Goal: Task Accomplishment & Management: Use online tool/utility

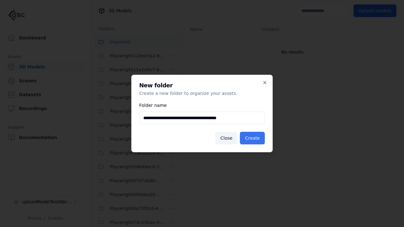
type input "**********"
click at [253, 138] on button "Create" at bounding box center [252, 138] width 25 height 13
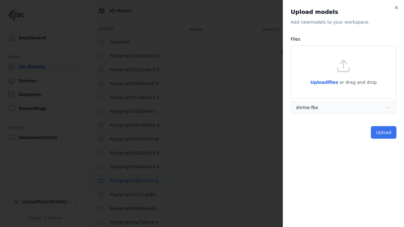
click at [385, 133] on button "Upload" at bounding box center [384, 132] width 26 height 13
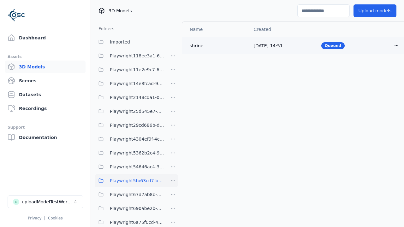
click at [397, 45] on html "Support Dashboard Assets 3D Models Scenes Datasets Recordings Support Documenta…" at bounding box center [202, 113] width 404 height 227
click at [383, 70] on div "Delete" at bounding box center [382, 70] width 37 height 10
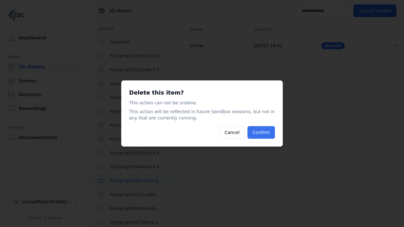
click at [262, 133] on button "Confirm" at bounding box center [261, 132] width 27 height 13
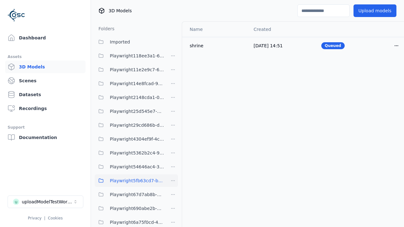
click at [173, 181] on html "Support Dashboard Assets 3D Models Scenes Datasets Recordings Support Documenta…" at bounding box center [202, 113] width 404 height 227
